Goal: Check status: Check status

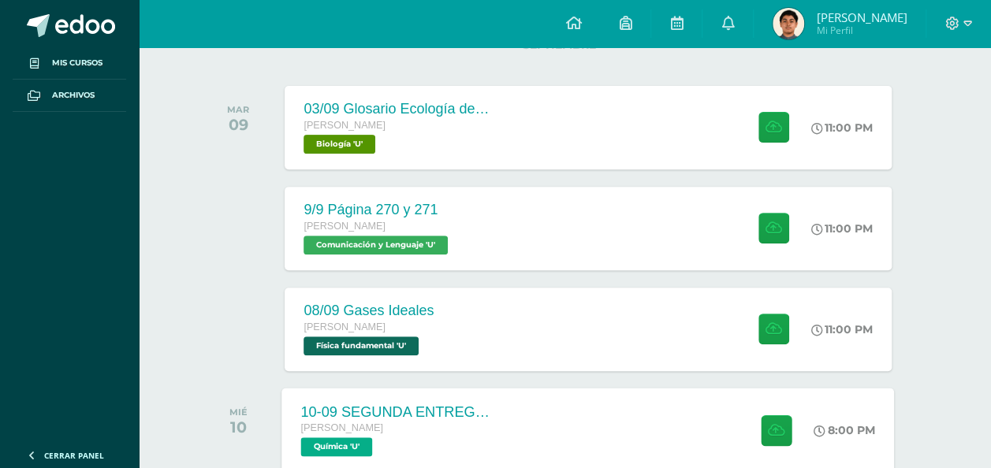
scroll to position [315, 6]
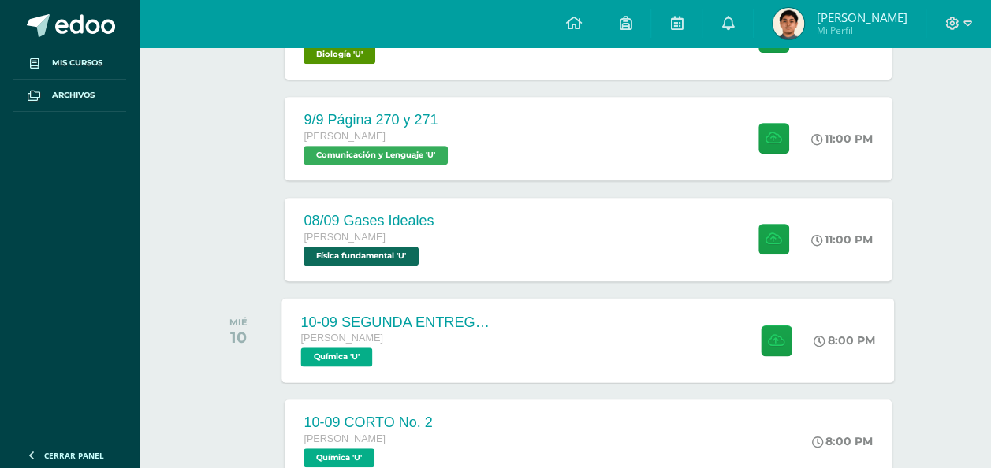
click at [575, 370] on div "10-09 SEGUNDA ENTREGA DE GUÍA Quinto Bachillerato Química 'U' 8:00 PM 10-09 SEG…" at bounding box center [588, 340] width 613 height 84
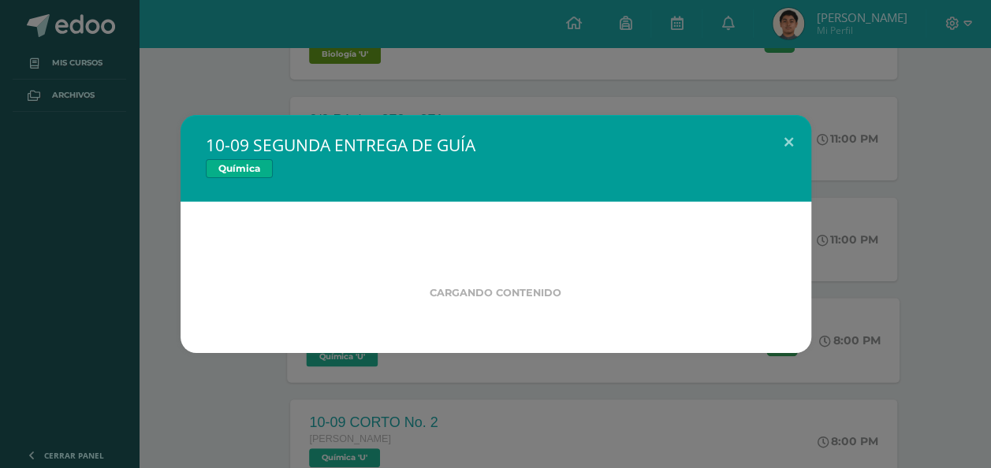
scroll to position [315, 0]
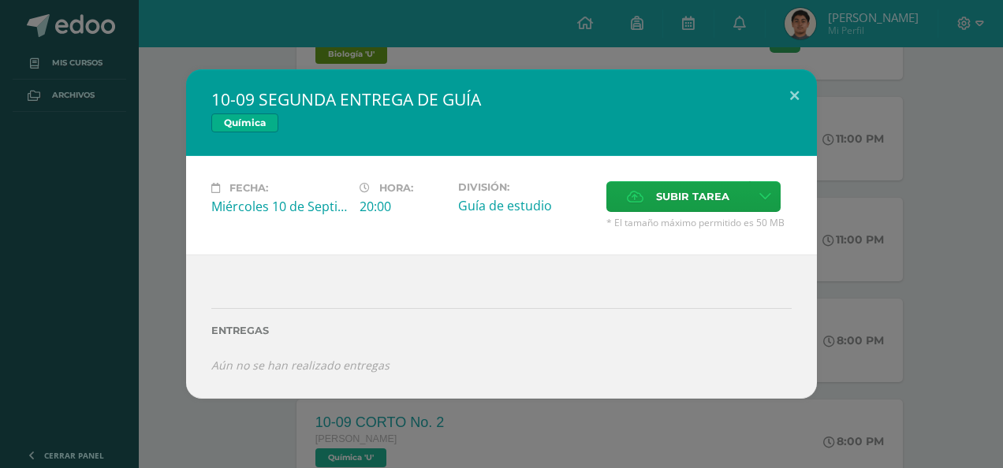
click at [881, 193] on div "10-09 SEGUNDA ENTREGA DE GUÍA Química Fecha: Miércoles 10 de Septiembre Hora: 2…" at bounding box center [501, 234] width 990 height 330
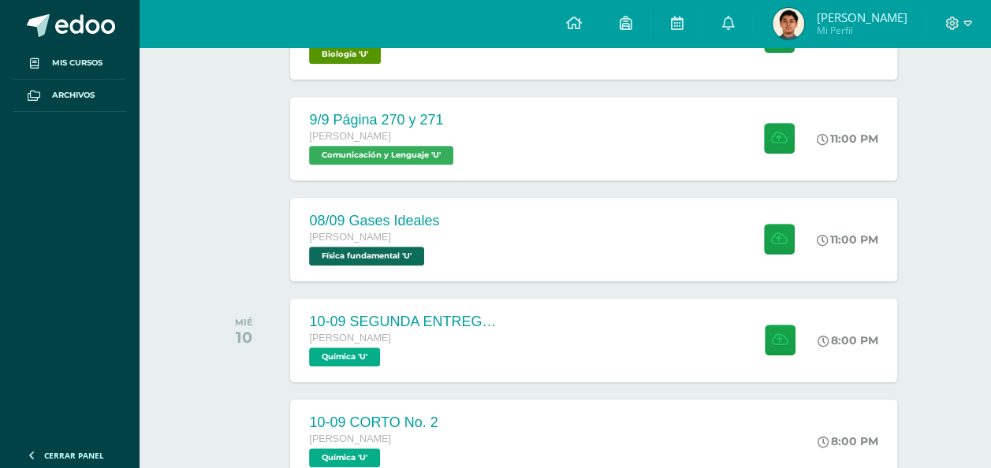
click at [804, 13] on img at bounding box center [789, 24] width 32 height 32
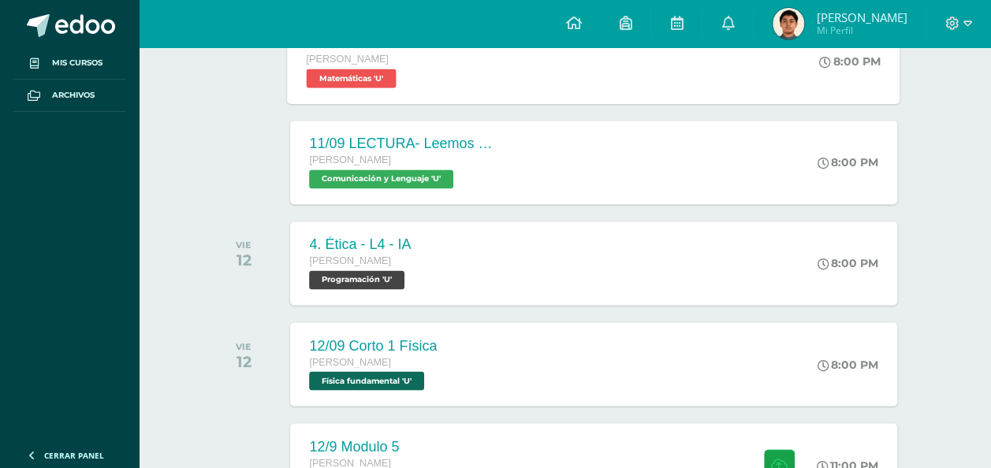
scroll to position [1340, 0]
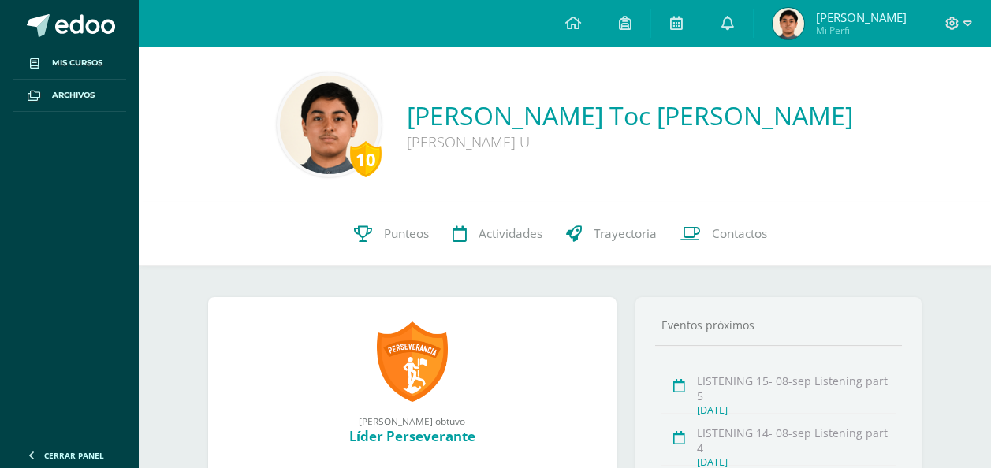
scroll to position [158, 0]
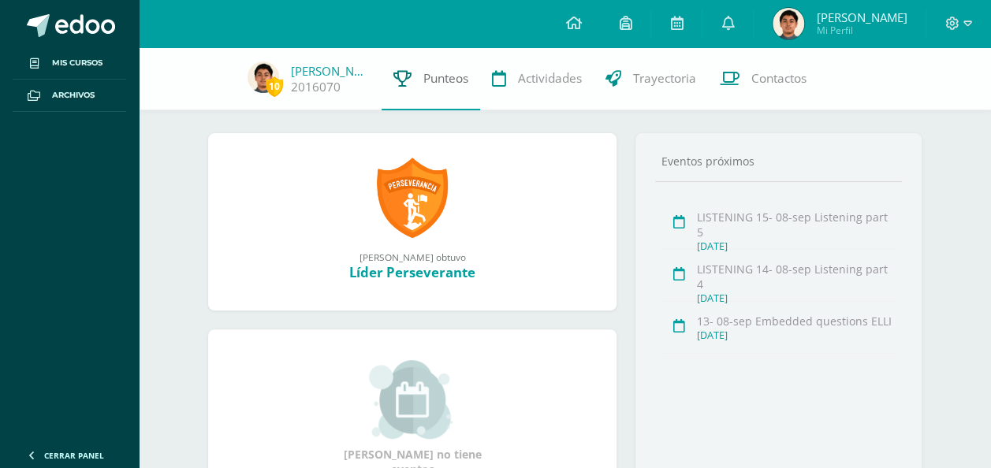
click at [423, 71] on span "Punteos" at bounding box center [445, 78] width 45 height 17
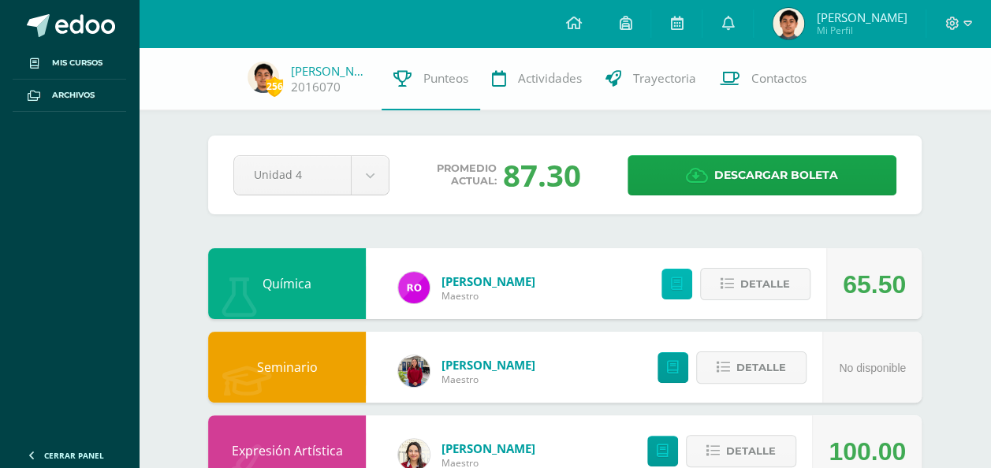
click at [672, 290] on link at bounding box center [676, 284] width 31 height 31
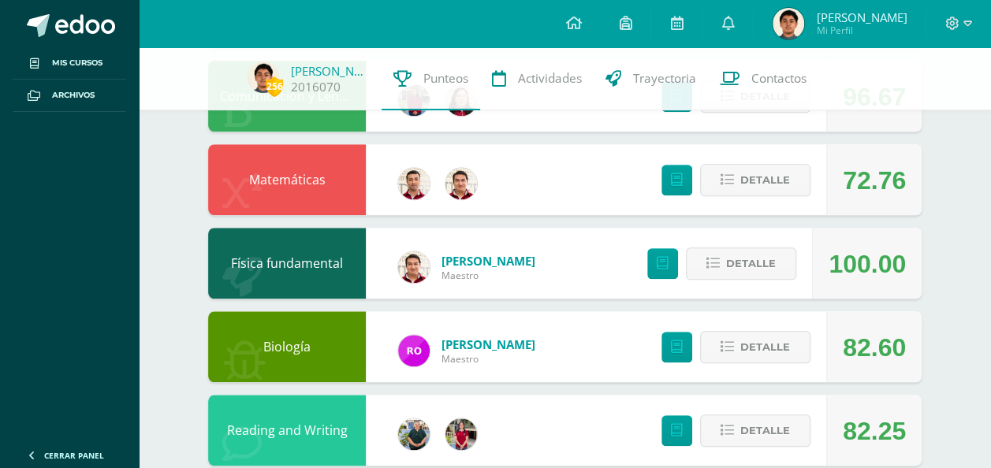
scroll to position [631, 0]
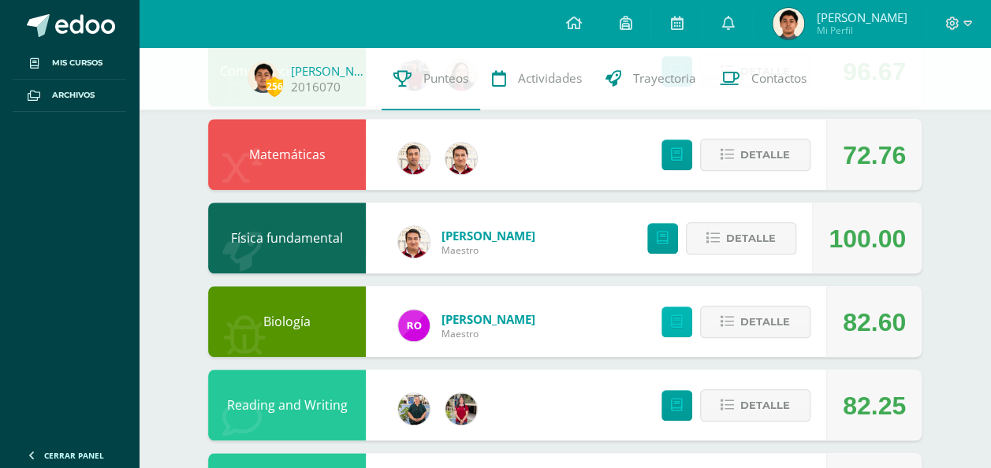
click at [667, 334] on link at bounding box center [676, 322] width 31 height 31
click at [683, 20] on icon at bounding box center [676, 23] width 13 height 14
